Goal: Check status: Check status

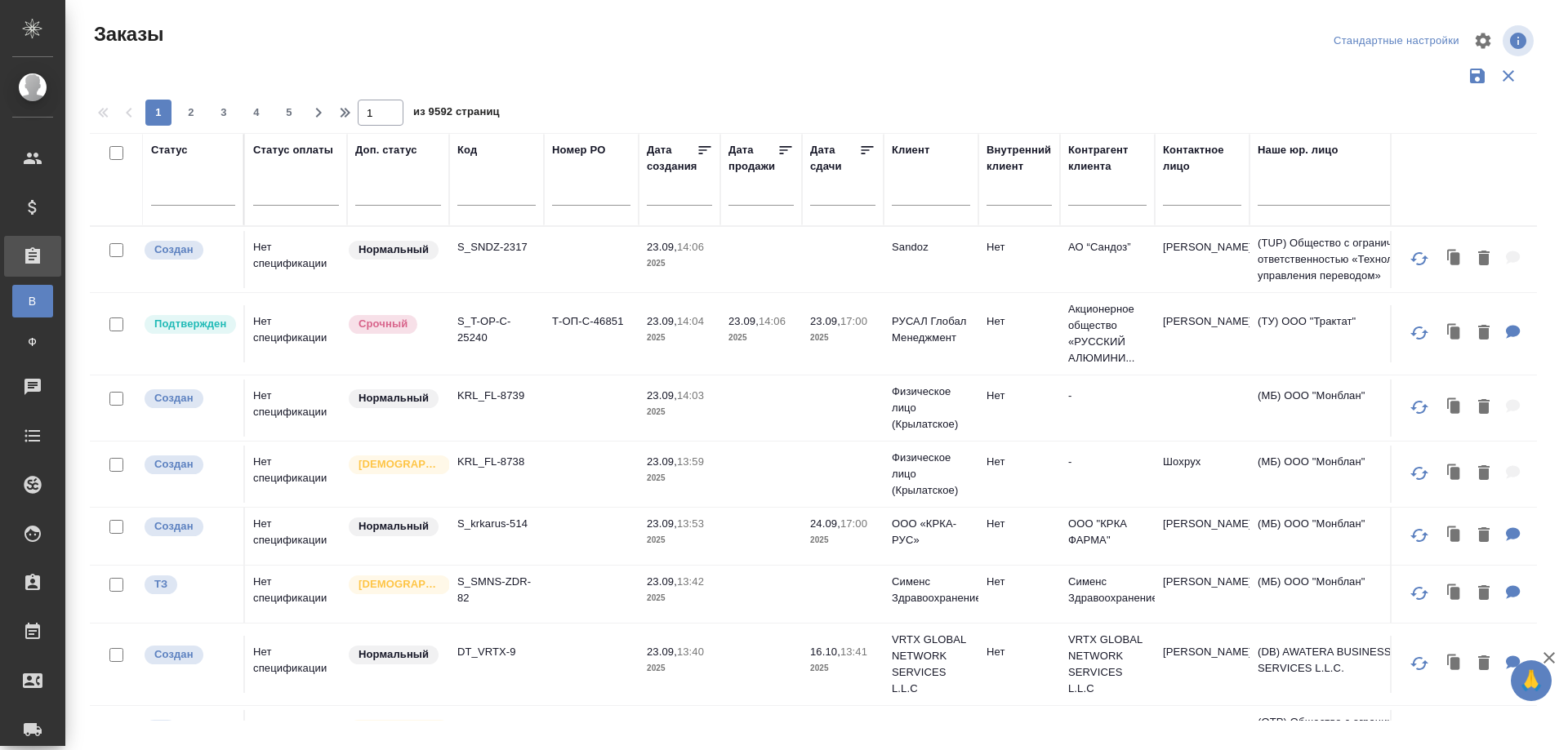
click at [477, 196] on input "text" at bounding box center [497, 195] width 78 height 20
paste input "S_WB-2"
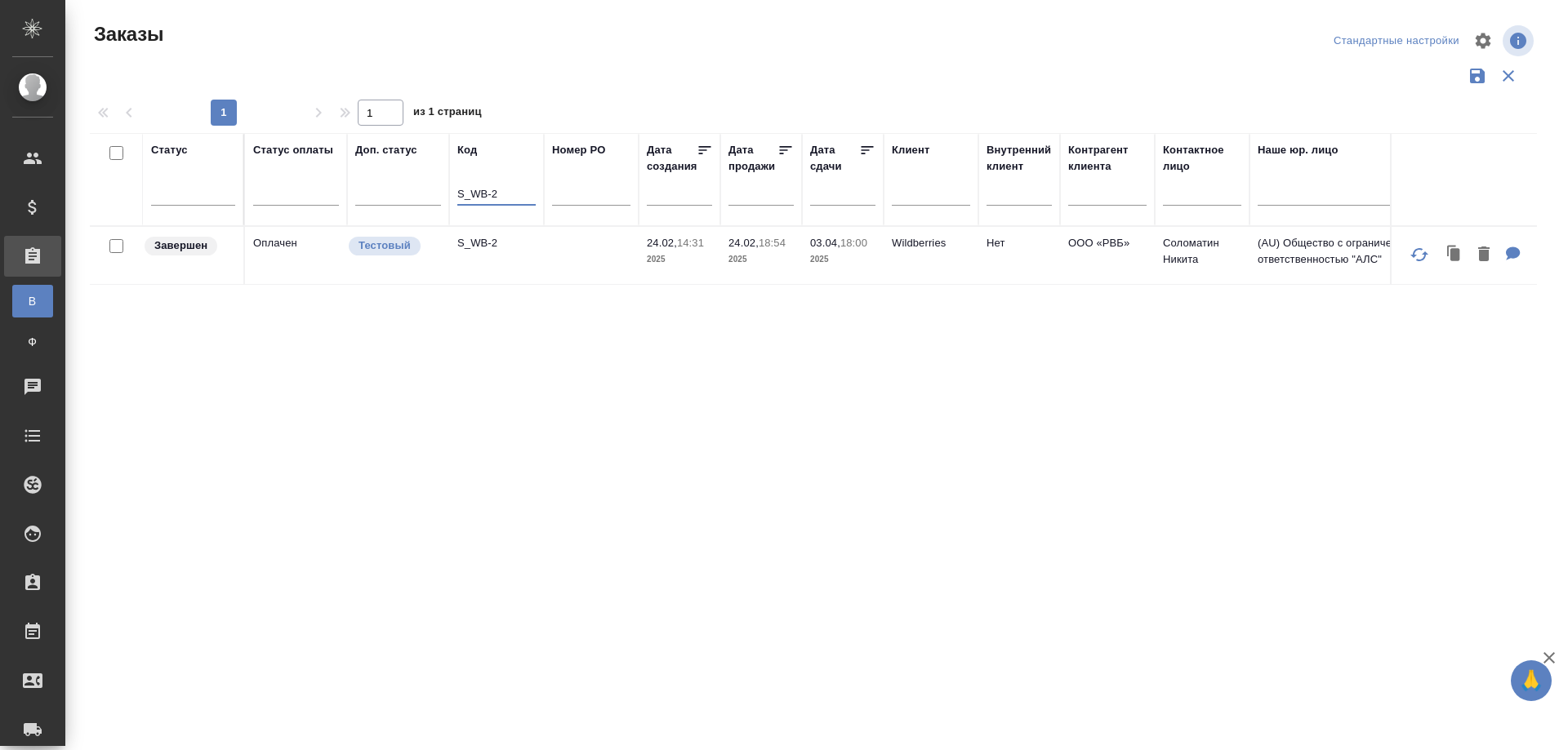
type input "S_WB-2"
click at [491, 265] on td "S_WB-2" at bounding box center [496, 256] width 95 height 57
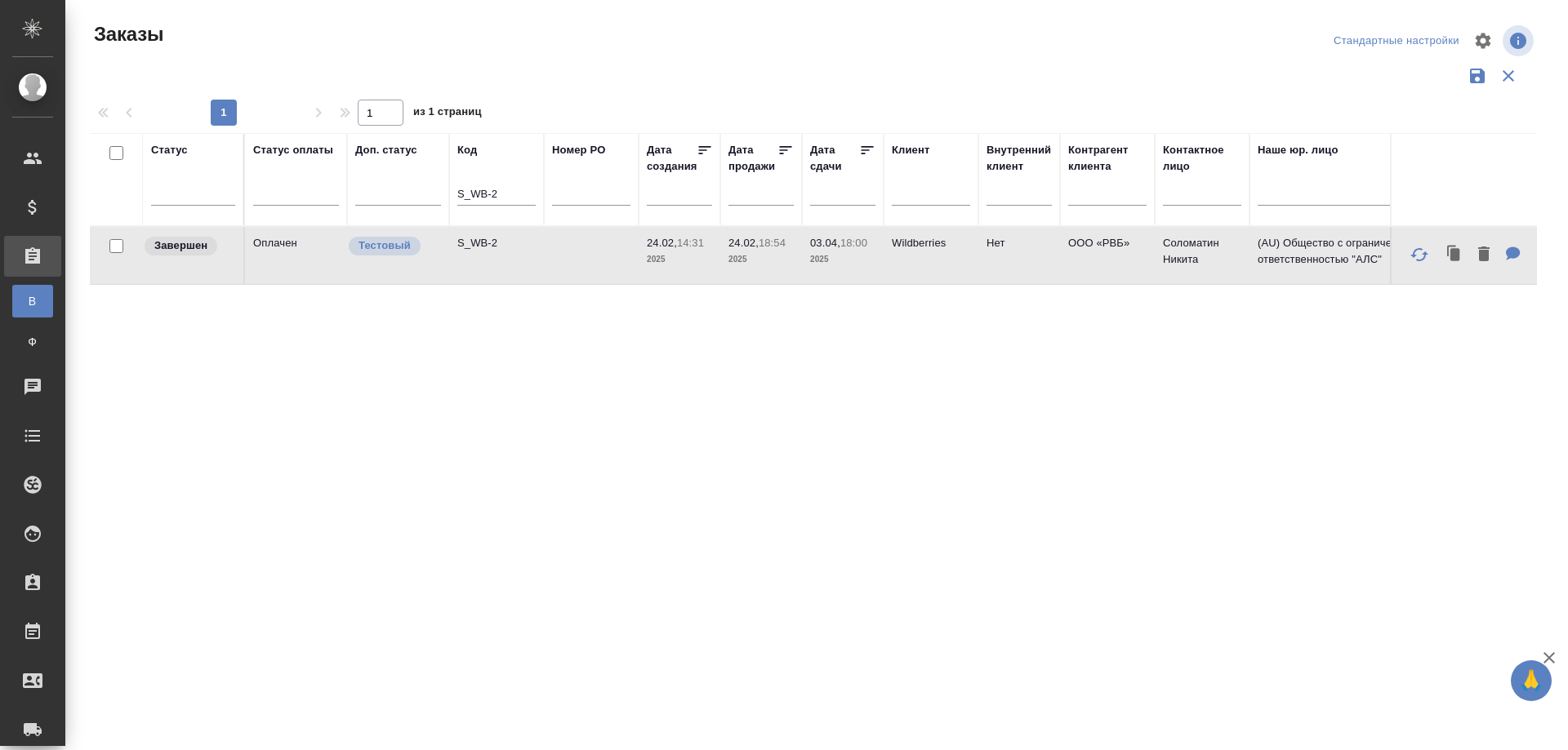
click at [491, 265] on td "S_WB-2" at bounding box center [496, 256] width 95 height 57
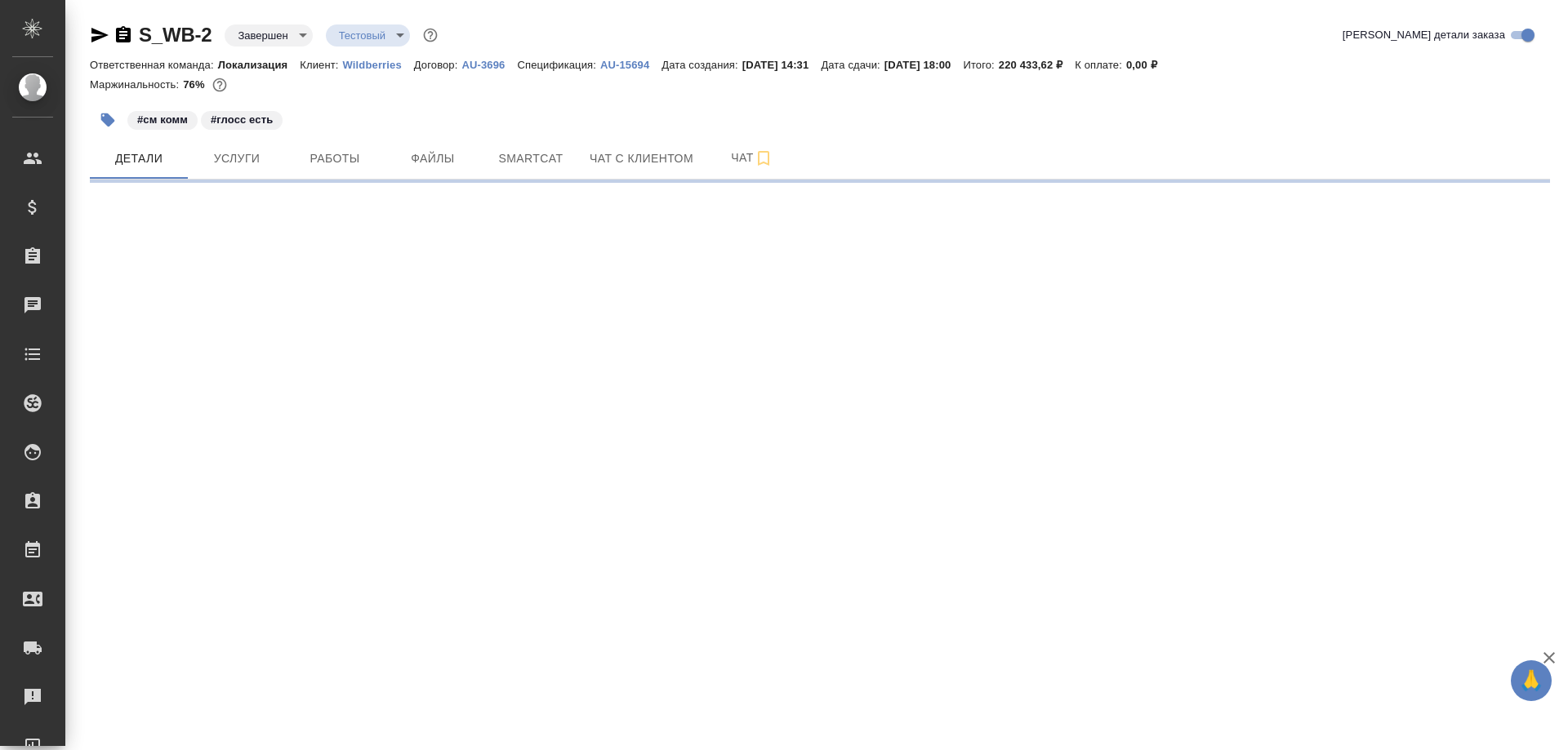
select select "RU"
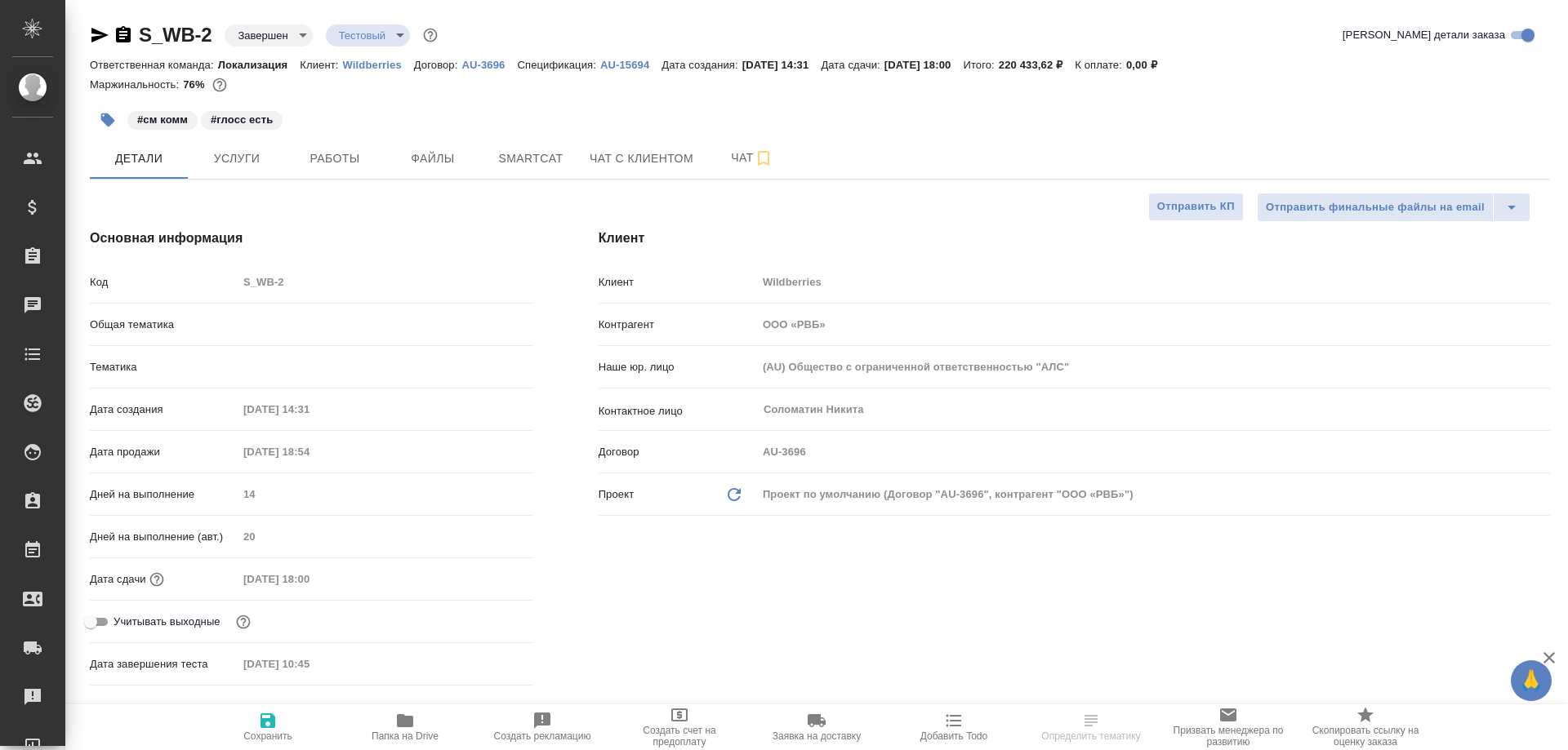
type textarea "x"
type input "[PERSON_NAME]"
type input "Сеитов Павел"
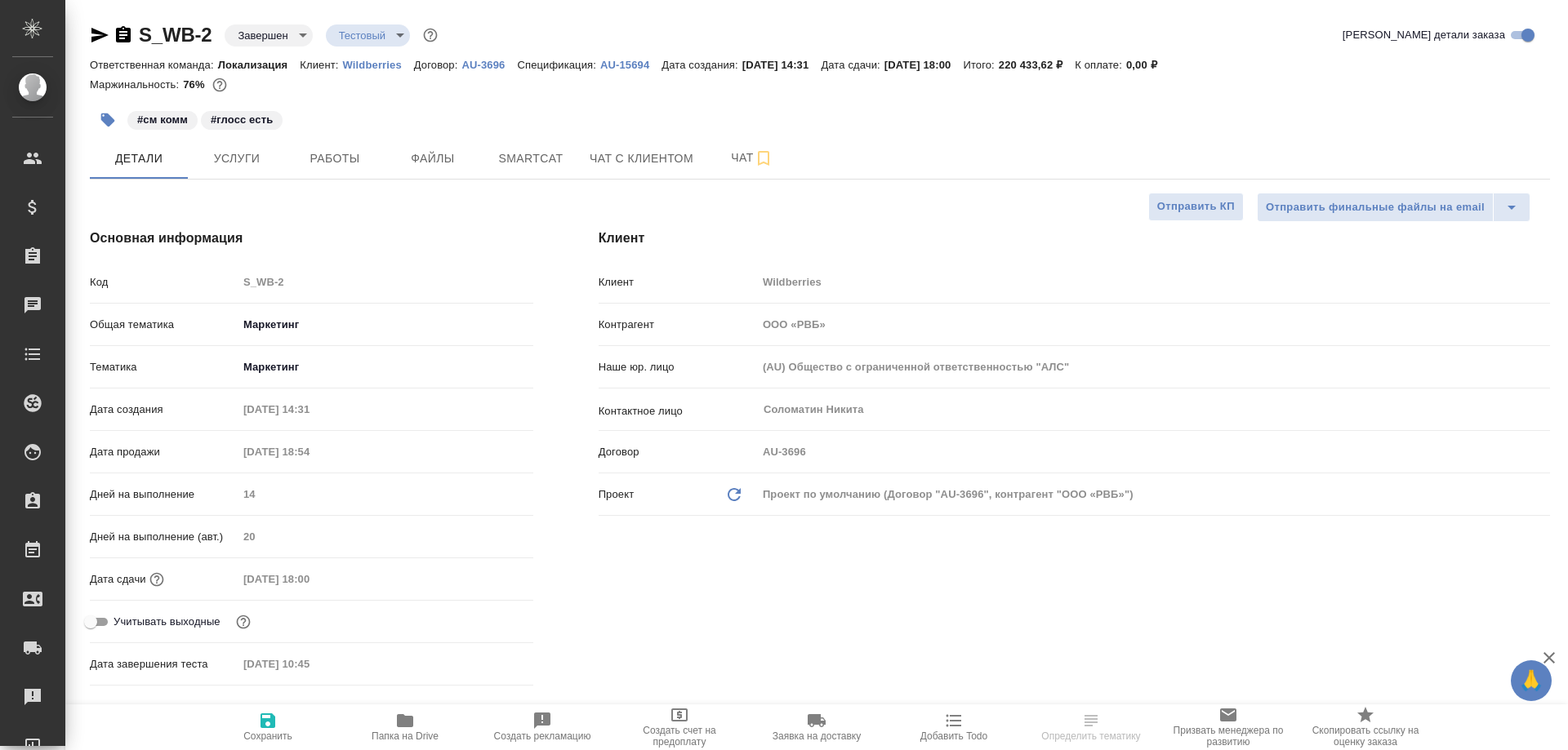
type textarea "x"
click at [333, 160] on span "Работы" at bounding box center [335, 158] width 78 height 20
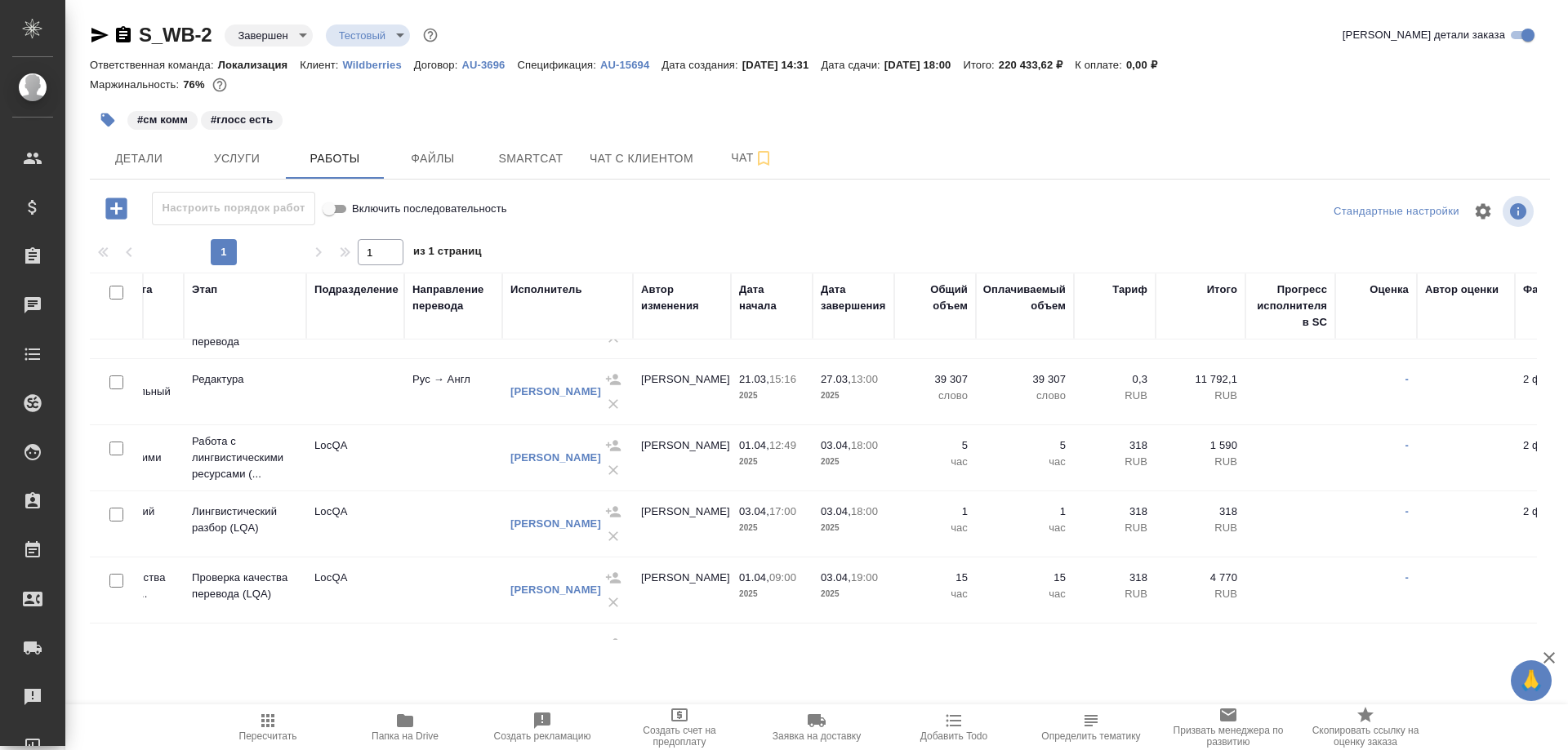
scroll to position [0, 278]
